Goal: Task Accomplishment & Management: Manage account settings

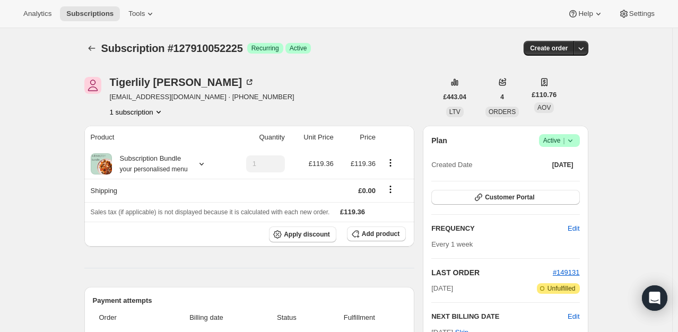
click at [574, 139] on icon at bounding box center [570, 140] width 11 height 11
click at [562, 177] on span "Cancel subscription" at bounding box center [563, 179] width 60 height 8
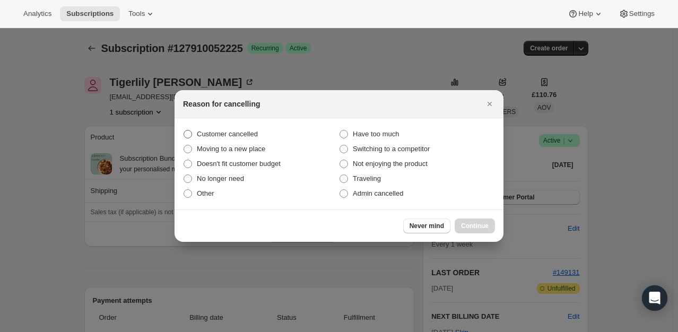
click at [243, 137] on span "Customer cancelled" at bounding box center [227, 134] width 61 height 8
click at [184, 131] on input "Customer cancelled" at bounding box center [184, 130] width 1 height 1
radio input "true"
click at [473, 226] on span "Continue" at bounding box center [475, 226] width 28 height 8
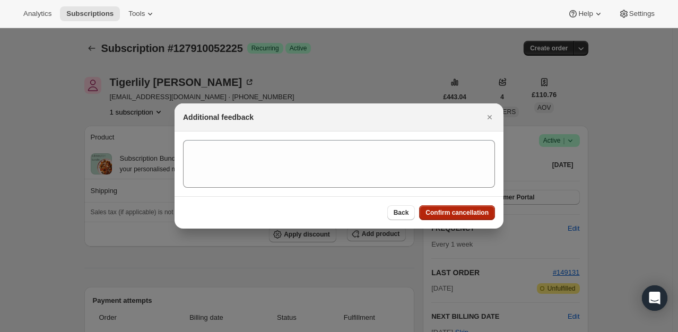
click at [470, 217] on span "Confirm cancellation" at bounding box center [457, 213] width 63 height 8
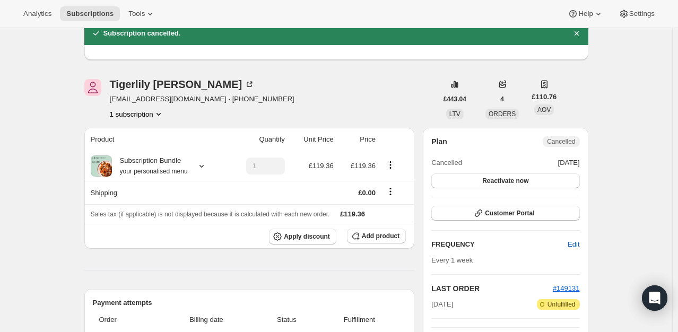
scroll to position [45, 0]
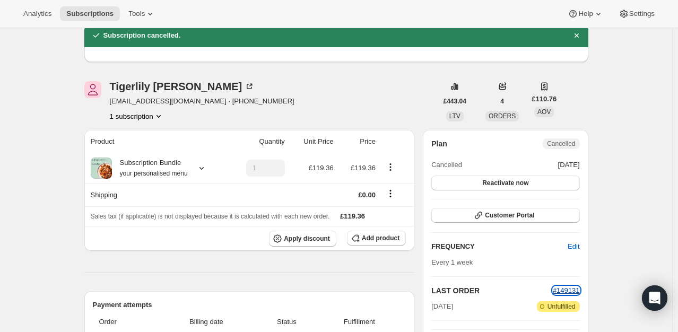
click at [569, 290] on span "#149131" at bounding box center [566, 291] width 27 height 8
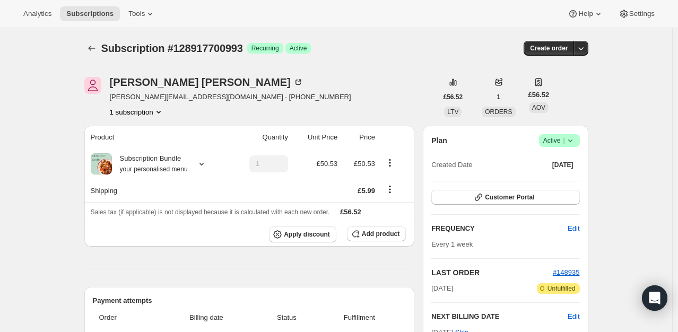
click at [579, 150] on div "Plan Success Active | Created Date [DATE]" at bounding box center [506, 153] width 148 height 38
click at [578, 147] on div "Plan Success Active | Created Date [DATE]" at bounding box center [506, 153] width 148 height 38
click at [571, 138] on icon at bounding box center [570, 140] width 11 height 11
click at [557, 177] on span "Cancel subscription" at bounding box center [563, 179] width 60 height 8
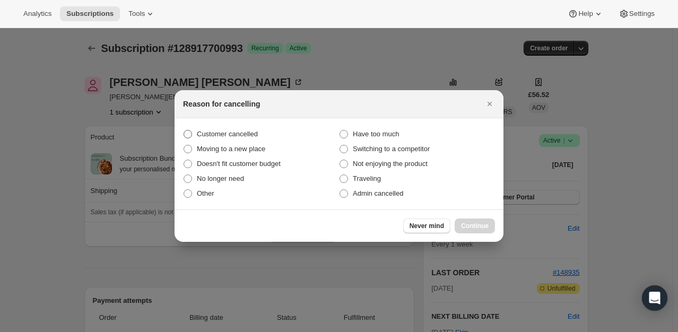
click at [250, 135] on span "Customer cancelled" at bounding box center [227, 134] width 61 height 8
click at [184, 131] on input "Customer cancelled" at bounding box center [184, 130] width 1 height 1
radio input "true"
click at [487, 226] on span "Continue" at bounding box center [475, 226] width 28 height 8
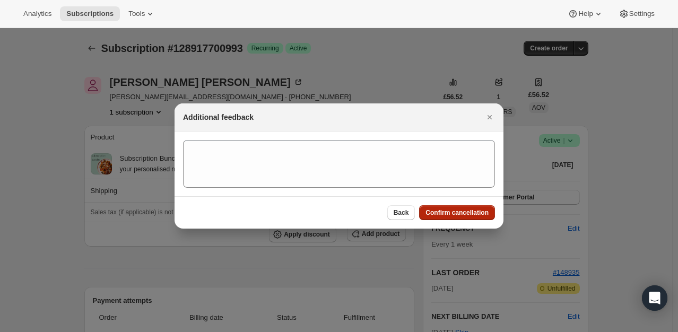
click at [478, 218] on button "Confirm cancellation" at bounding box center [457, 212] width 76 height 15
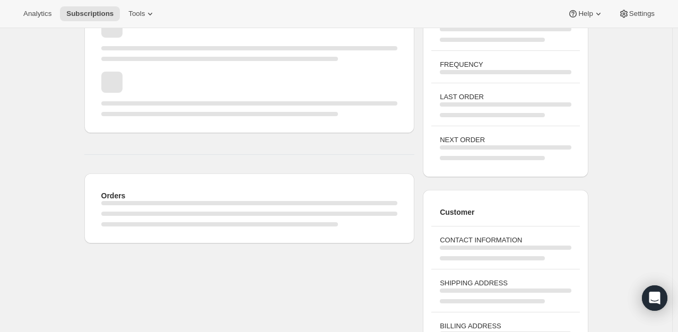
scroll to position [124, 0]
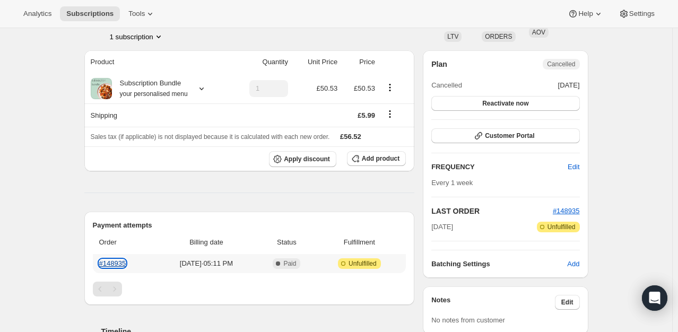
click at [122, 263] on link "#148935" at bounding box center [112, 264] width 27 height 8
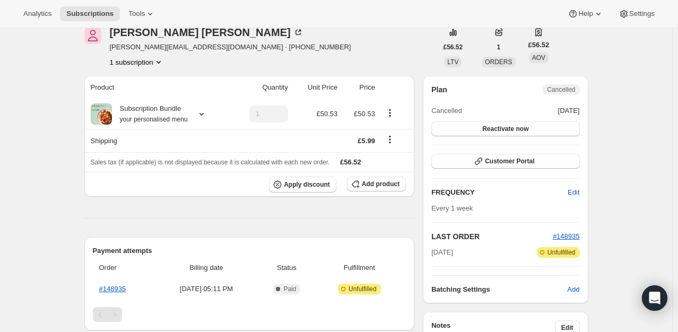
scroll to position [49, 0]
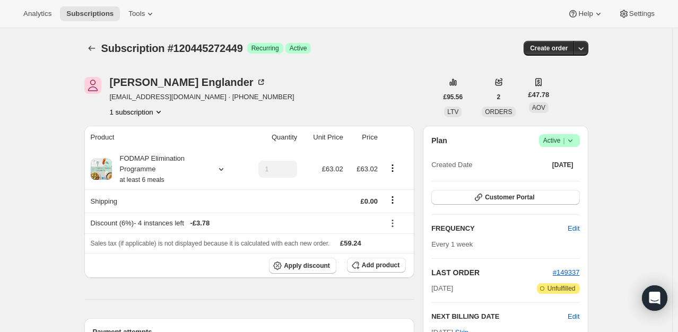
click at [573, 138] on icon at bounding box center [570, 140] width 11 height 11
click at [571, 176] on span "Cancel subscription" at bounding box center [563, 179] width 60 height 8
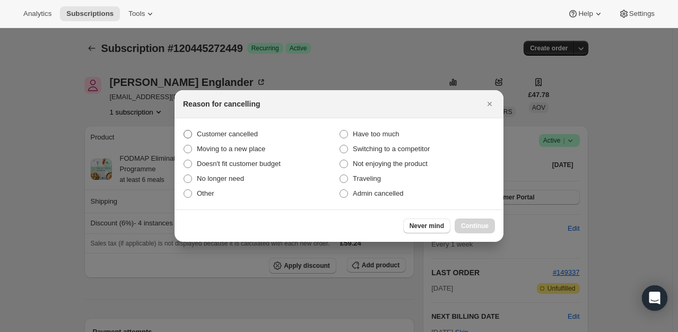
click at [219, 135] on span "Customer cancelled" at bounding box center [227, 134] width 61 height 8
click at [184, 131] on input "Customer cancelled" at bounding box center [184, 130] width 1 height 1
radio input "true"
click at [478, 229] on span "Continue" at bounding box center [475, 226] width 28 height 8
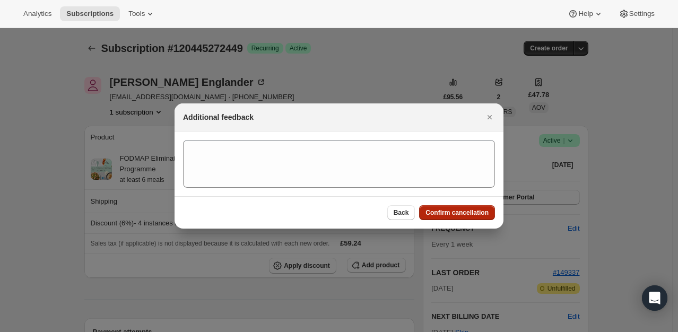
click at [474, 217] on button "Confirm cancellation" at bounding box center [457, 212] width 76 height 15
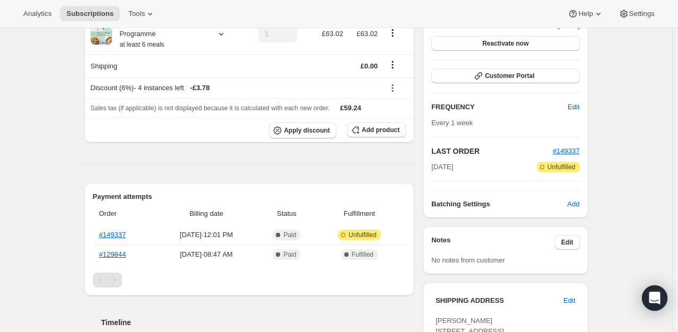
scroll to position [265, 0]
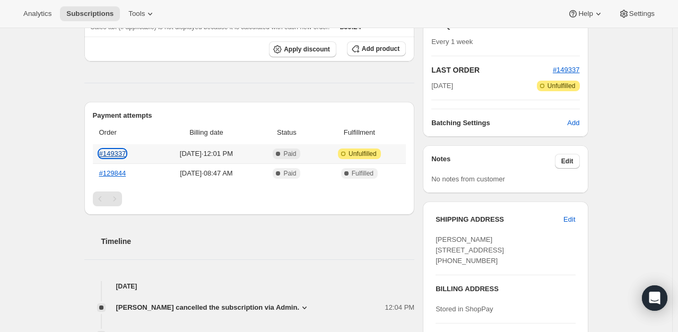
click at [108, 155] on link "#149337" at bounding box center [112, 154] width 27 height 8
